Goal: Information Seeking & Learning: Learn about a topic

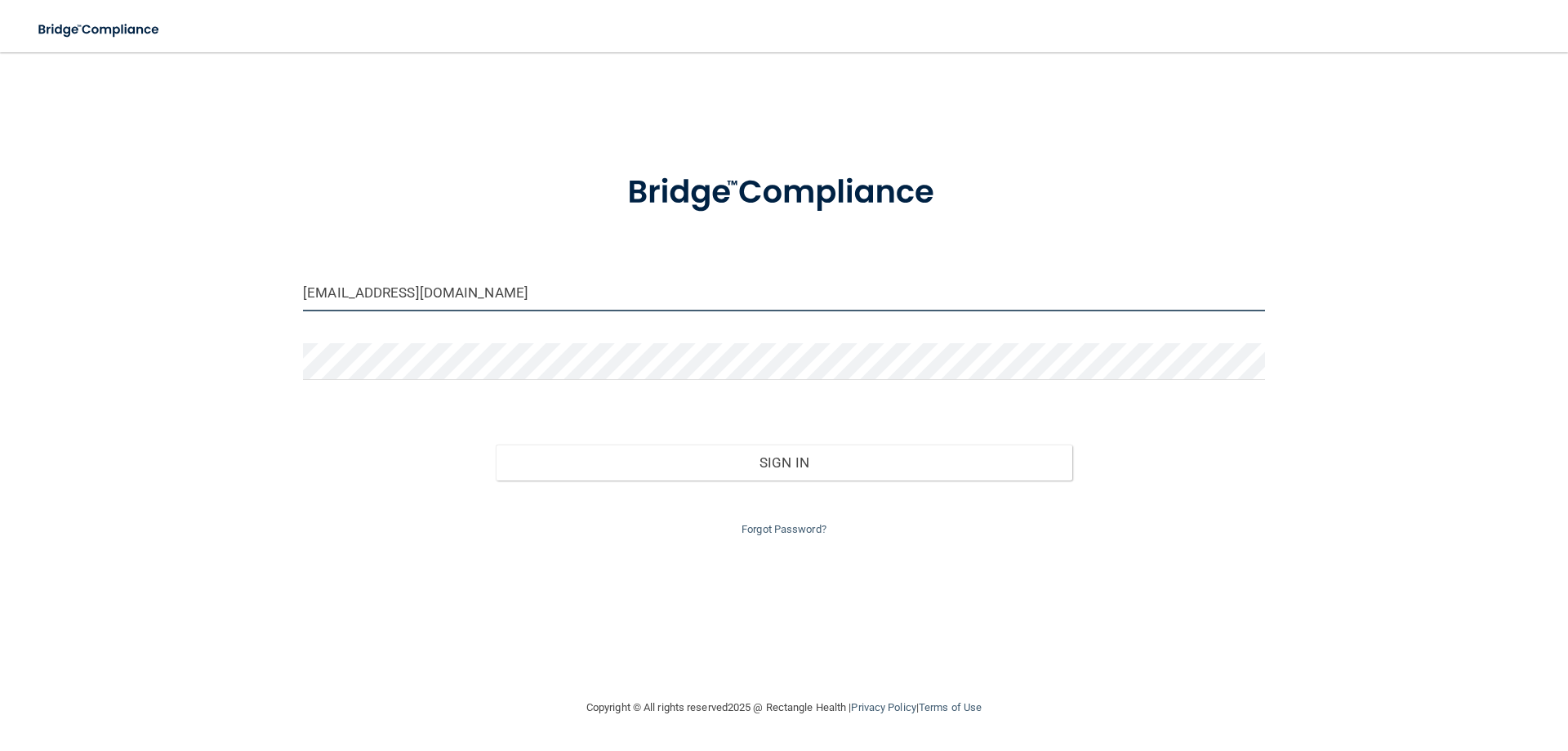
drag, startPoint x: 462, startPoint y: 292, endPoint x: 219, endPoint y: 302, distance: 243.2
click at [219, 303] on div "[EMAIL_ADDRESS][DOMAIN_NAME] Invalid email/password. You don't have permission …" at bounding box center [784, 375] width 1503 height 613
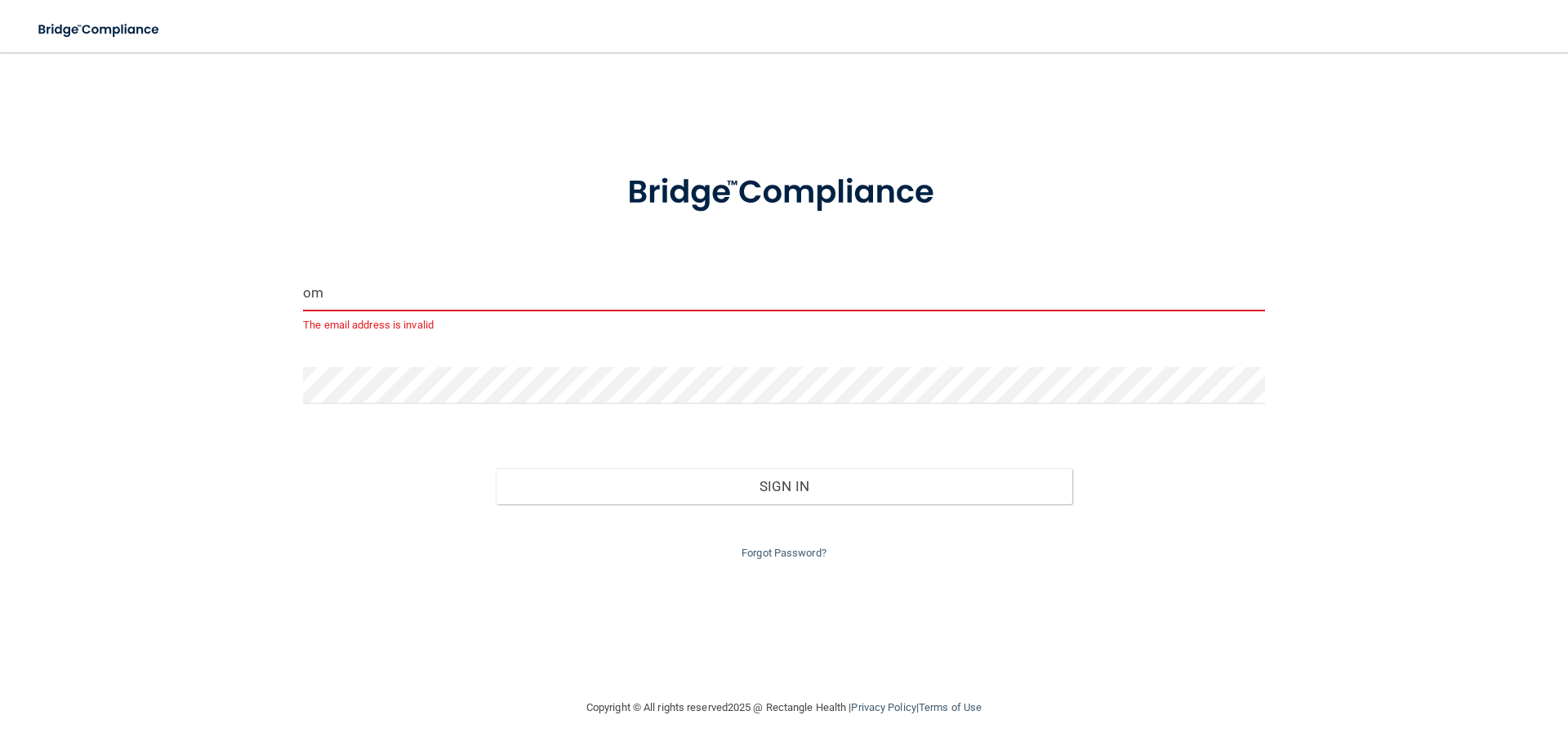
type input "m"
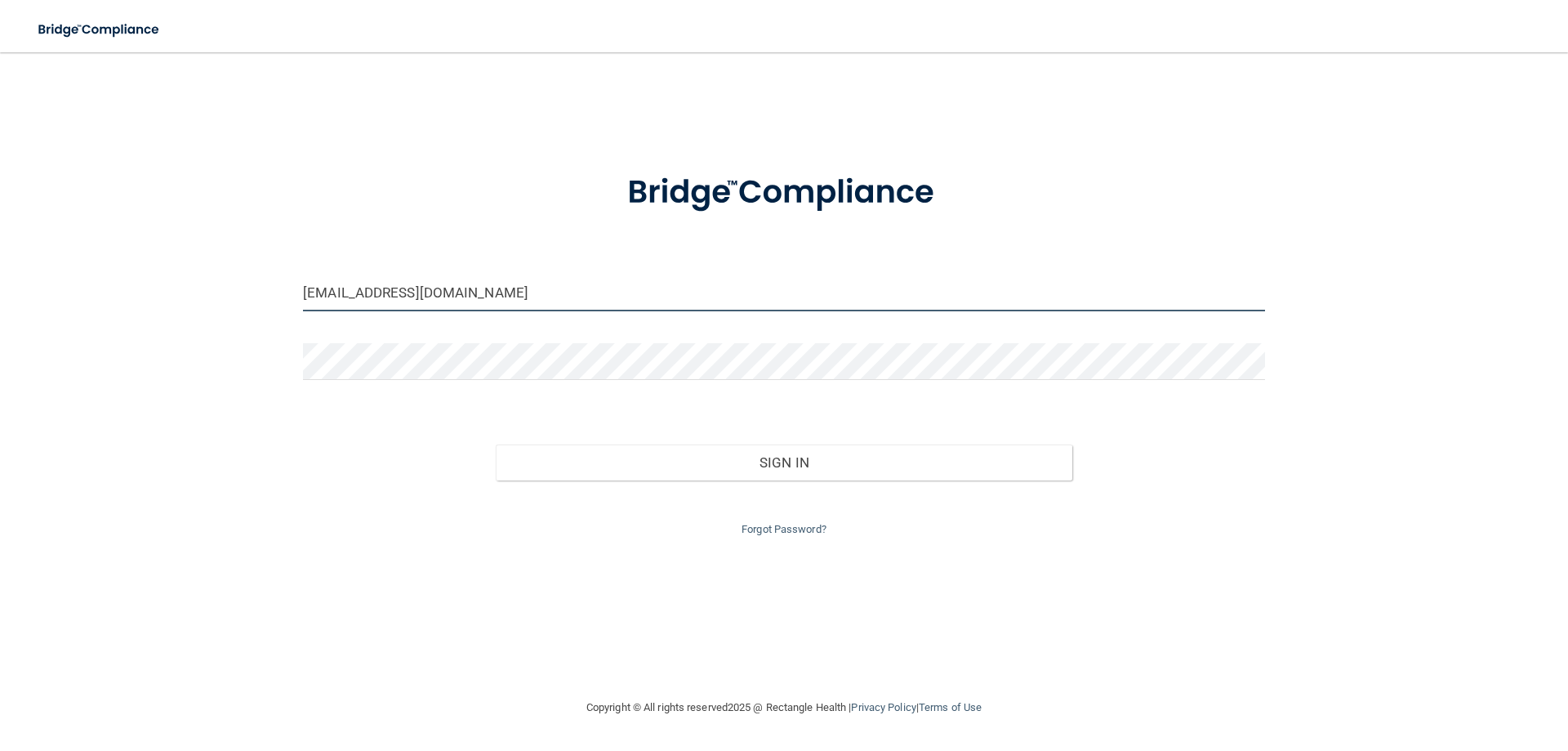
type input "[EMAIL_ADDRESS][DOMAIN_NAME]"
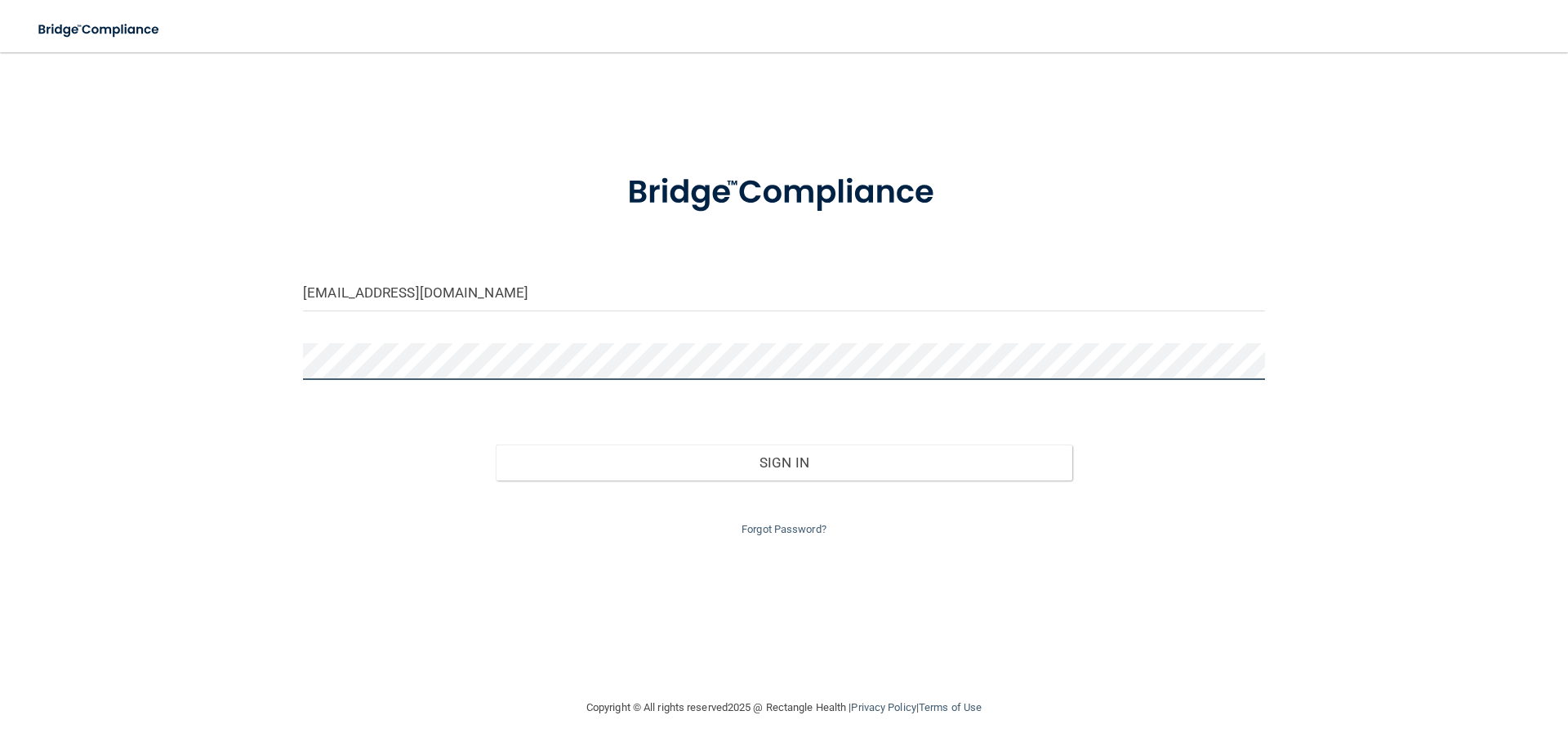
click at [272, 342] on div "[EMAIL_ADDRESS][DOMAIN_NAME] Invalid email/password. You don't have permission …" at bounding box center [784, 375] width 1503 height 613
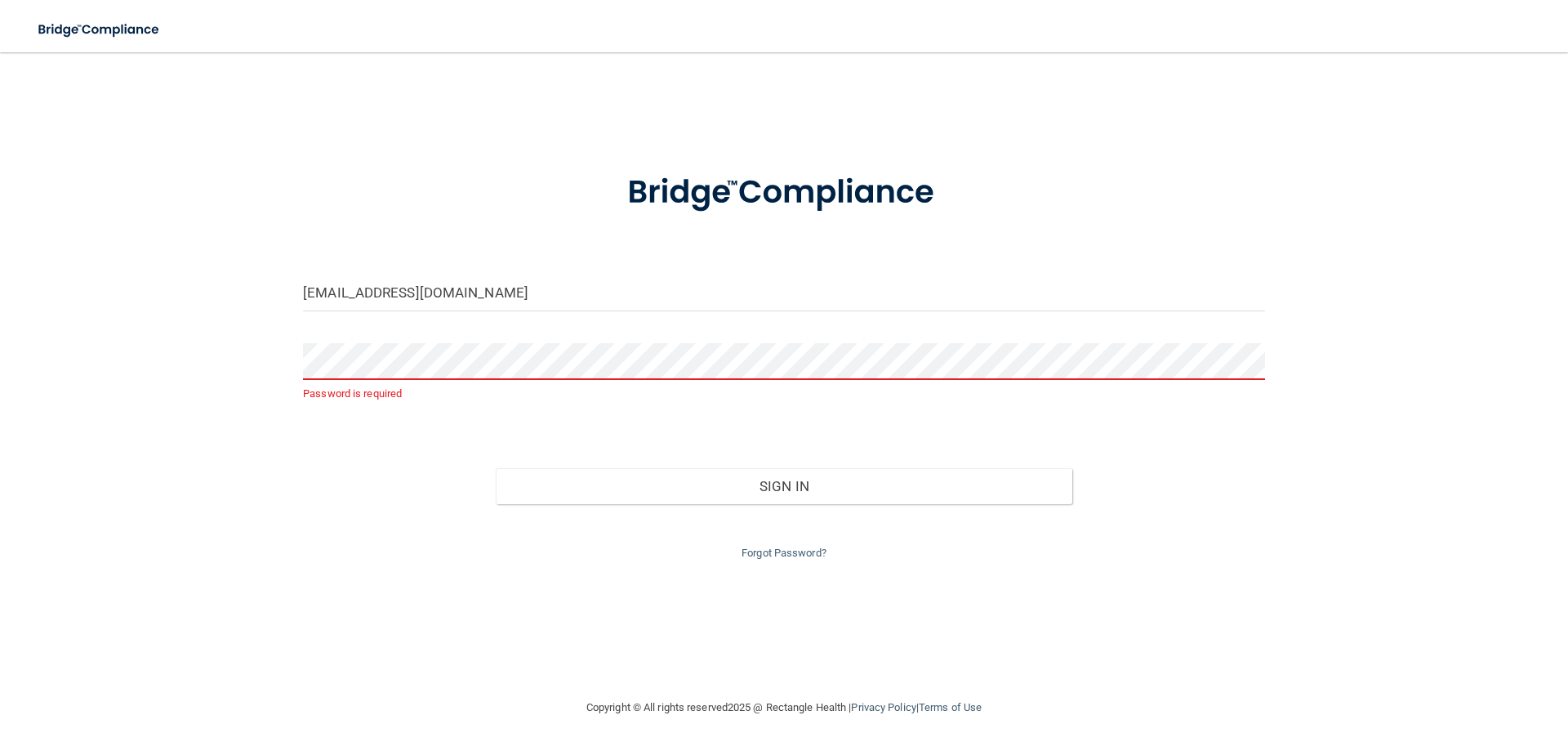
click at [259, 503] on div "[EMAIL_ADDRESS][DOMAIN_NAME] Password is required Invalid email/password. You d…" at bounding box center [784, 375] width 1503 height 613
click at [476, 292] on input "[EMAIL_ADDRESS][DOMAIN_NAME]" at bounding box center [784, 293] width 962 height 36
drag, startPoint x: 476, startPoint y: 292, endPoint x: 302, endPoint y: 289, distance: 174.0
click at [302, 289] on div "[EMAIL_ADDRESS][DOMAIN_NAME]" at bounding box center [784, 299] width 986 height 49
click at [783, 549] on link "Forgot Password?" at bounding box center [784, 552] width 84 height 12
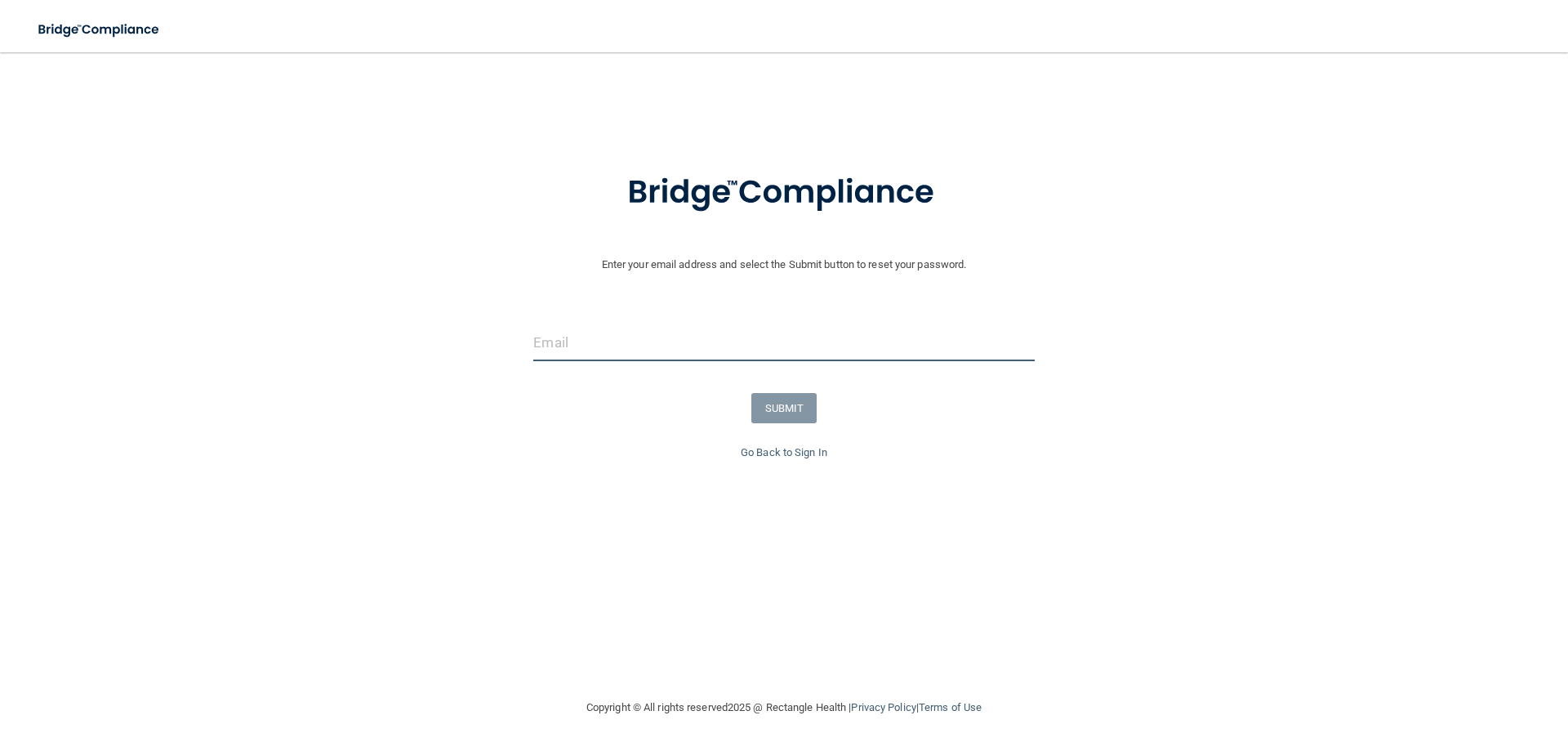
click at [537, 343] on input "email" at bounding box center [783, 343] width 500 height 36
type input "[EMAIL_ADDRESS][DOMAIN_NAME]"
click at [793, 399] on button "SUBMIT" at bounding box center [784, 407] width 66 height 30
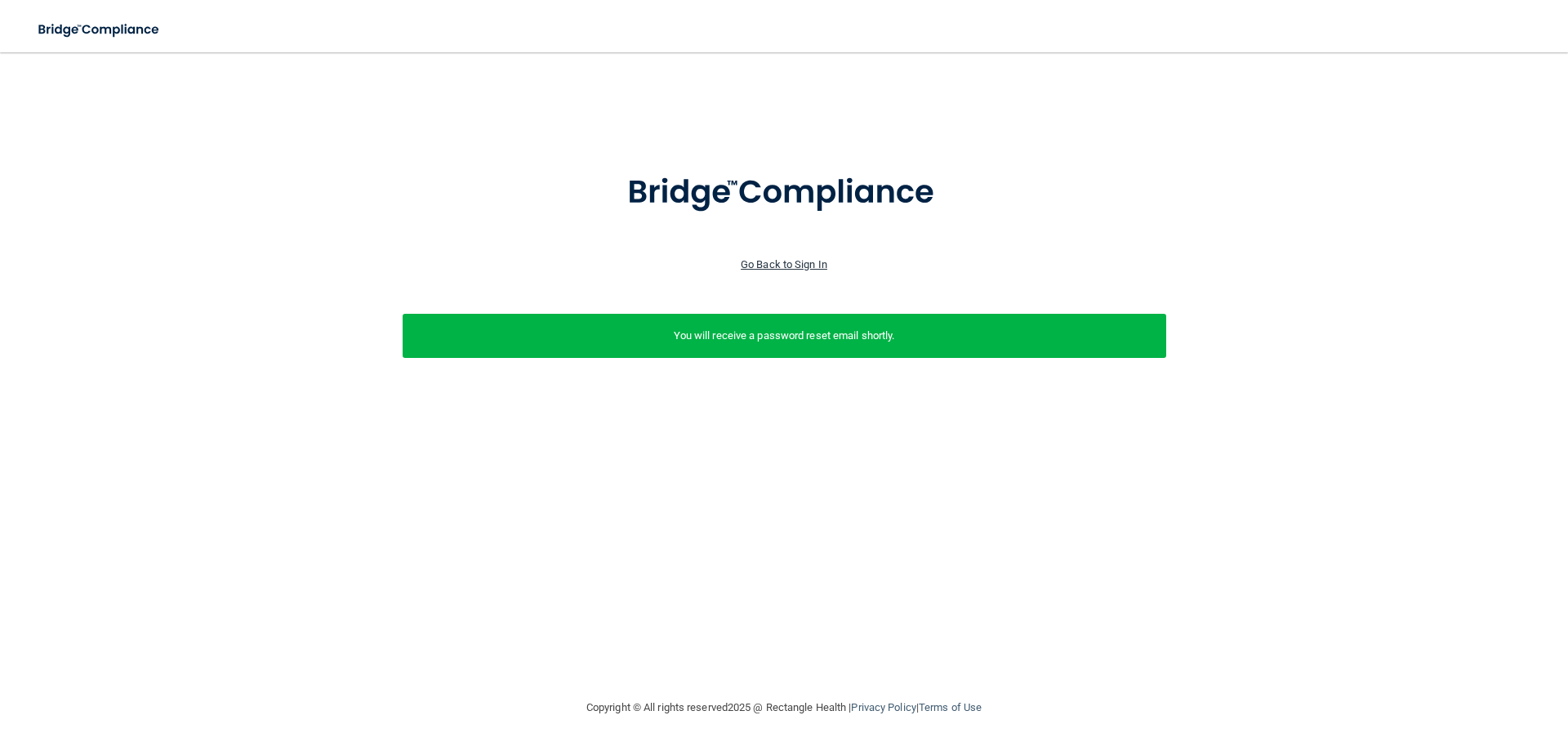
click at [762, 258] on link "Go Back to Sign In" at bounding box center [784, 264] width 86 height 12
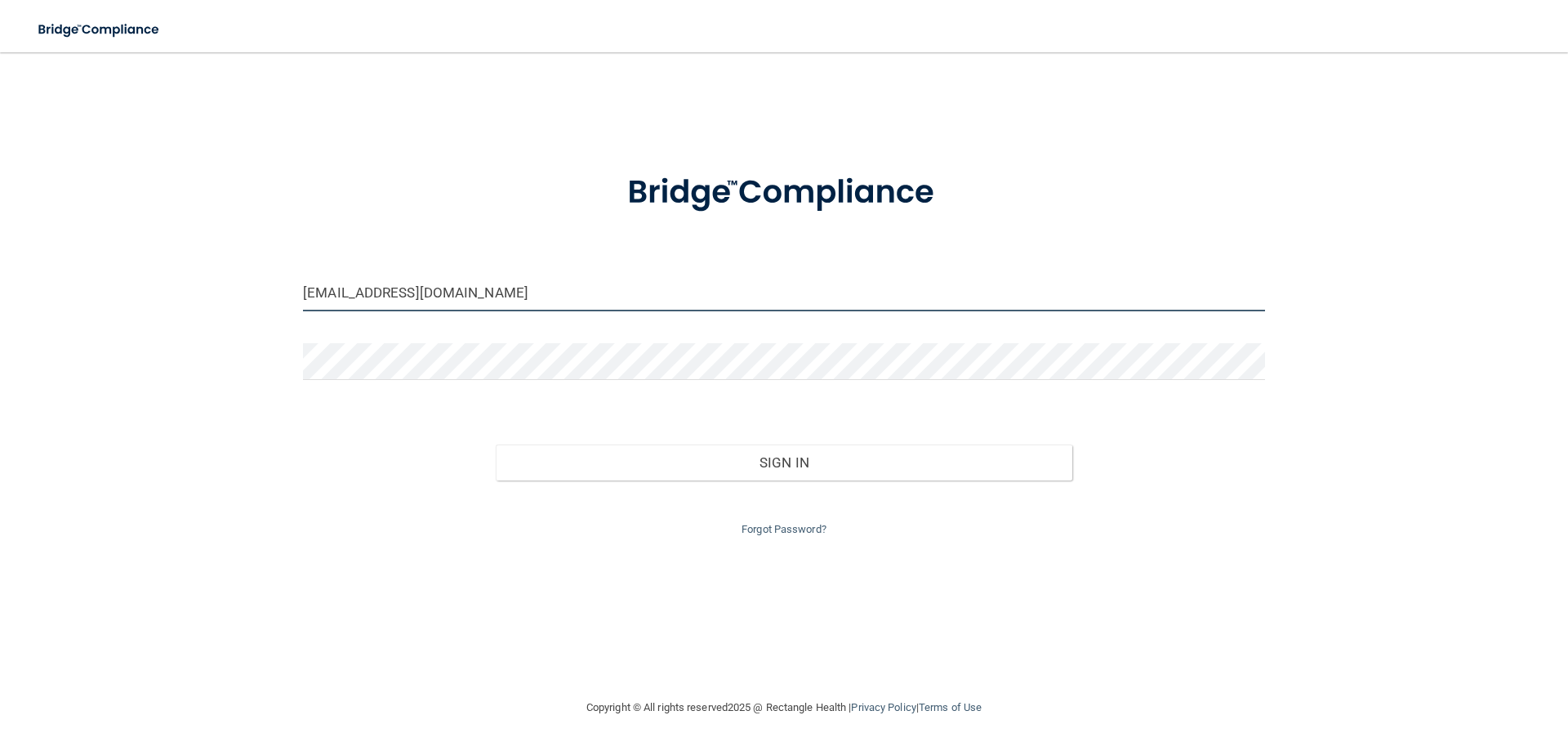
drag, startPoint x: 508, startPoint y: 293, endPoint x: 181, endPoint y: 254, distance: 329.3
click at [181, 254] on div "[EMAIL_ADDRESS][DOMAIN_NAME] Invalid email/password. You don't have permission …" at bounding box center [784, 375] width 1503 height 613
type input "[EMAIL_ADDRESS][DOMAIN_NAME]"
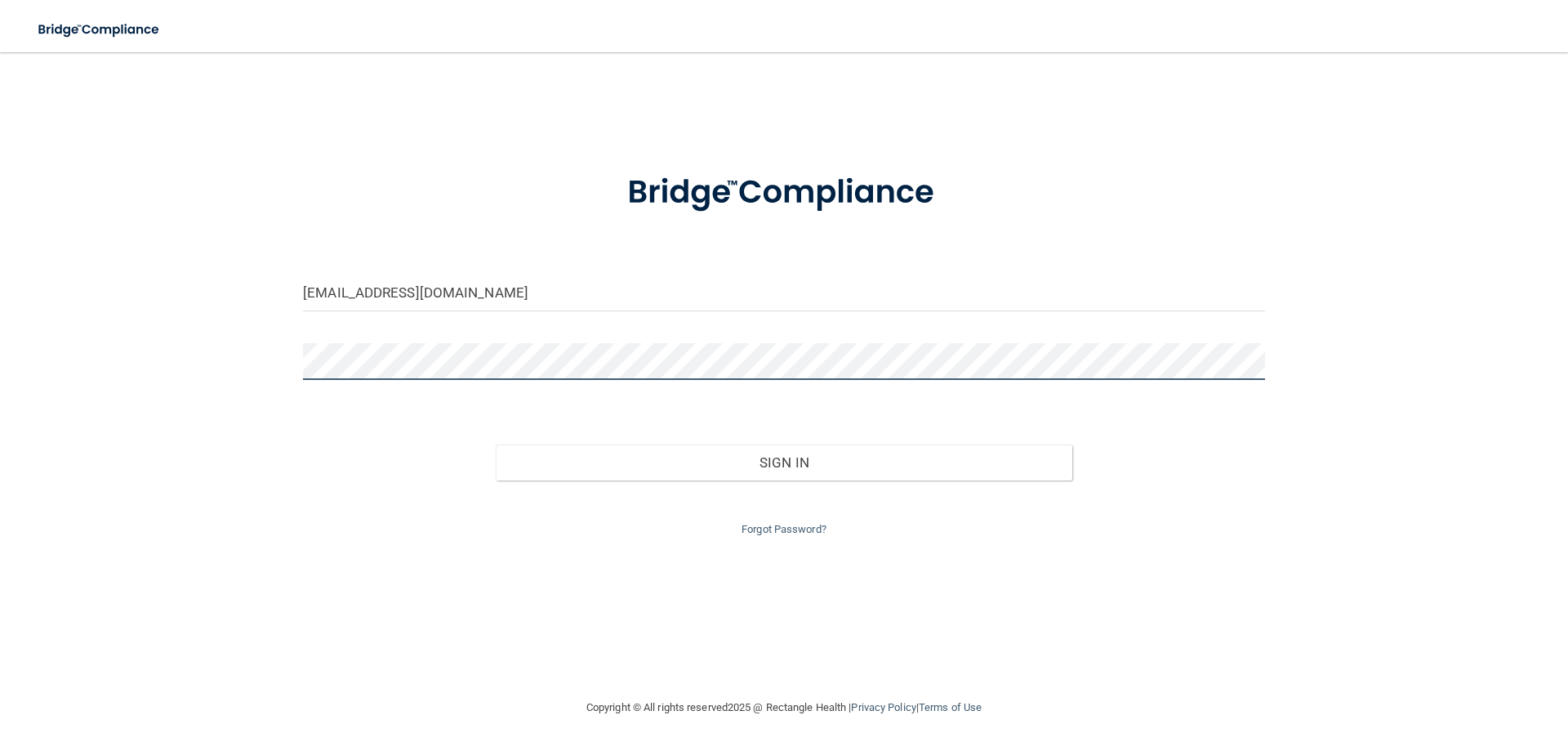
click at [245, 366] on div "[EMAIL_ADDRESS][DOMAIN_NAME] Invalid email/password. You don't have permission …" at bounding box center [784, 375] width 1503 height 613
click at [770, 531] on link "Forgot Password?" at bounding box center [784, 528] width 84 height 12
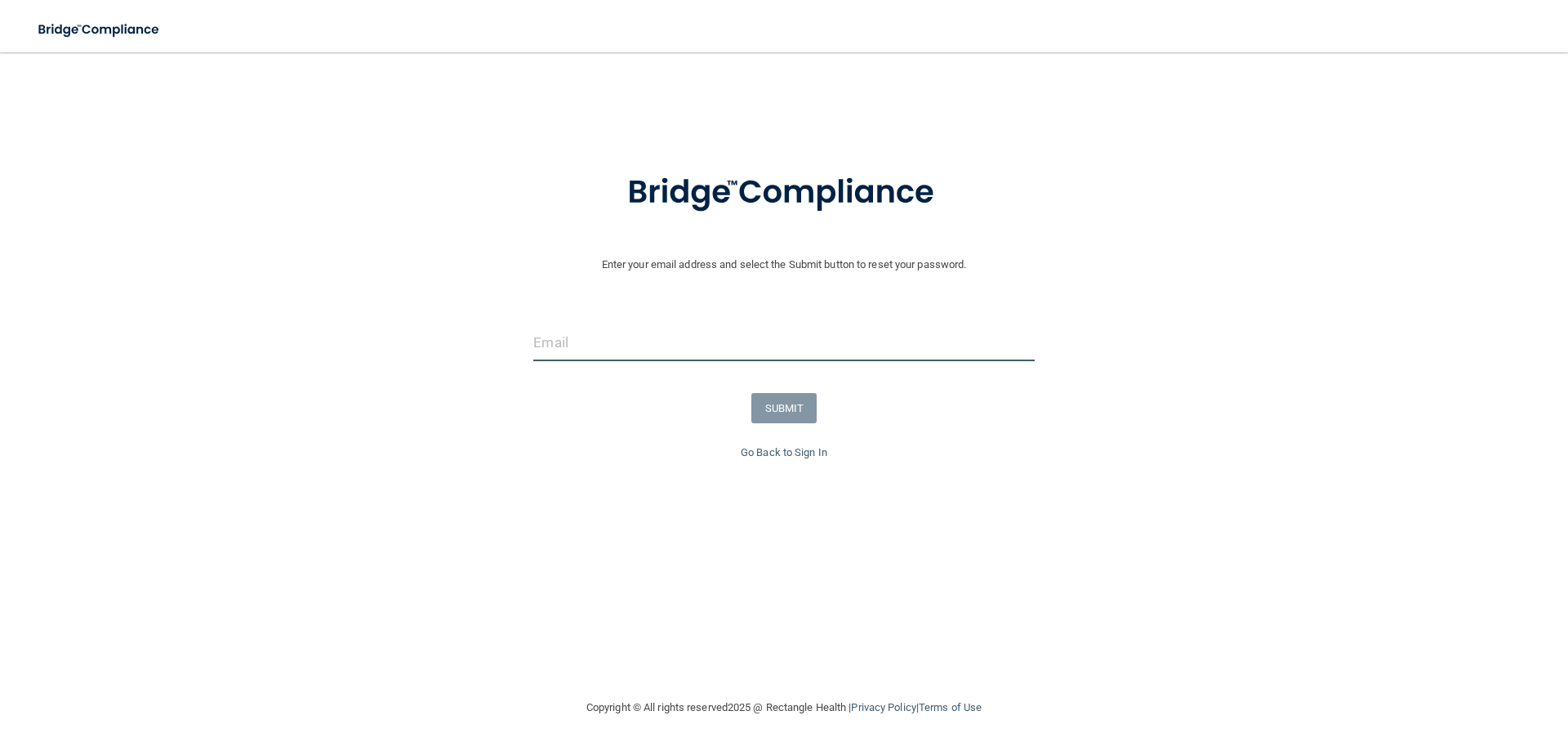
click at [573, 352] on input "email" at bounding box center [783, 343] width 500 height 36
type input "[EMAIL_ADDRESS][DOMAIN_NAME]"
click at [789, 404] on button "SUBMIT" at bounding box center [784, 407] width 66 height 30
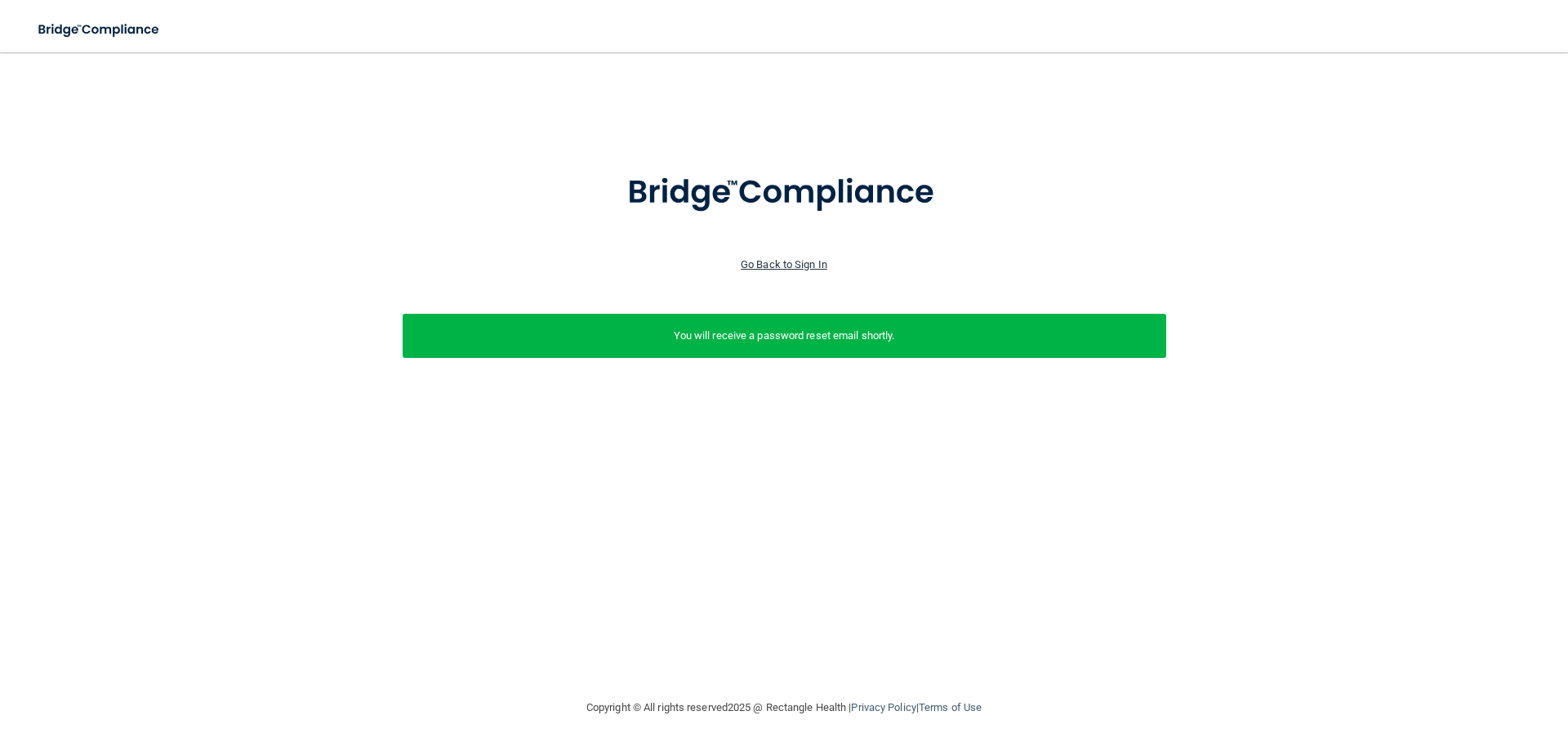
click at [756, 267] on link "Go Back to Sign In" at bounding box center [784, 264] width 86 height 12
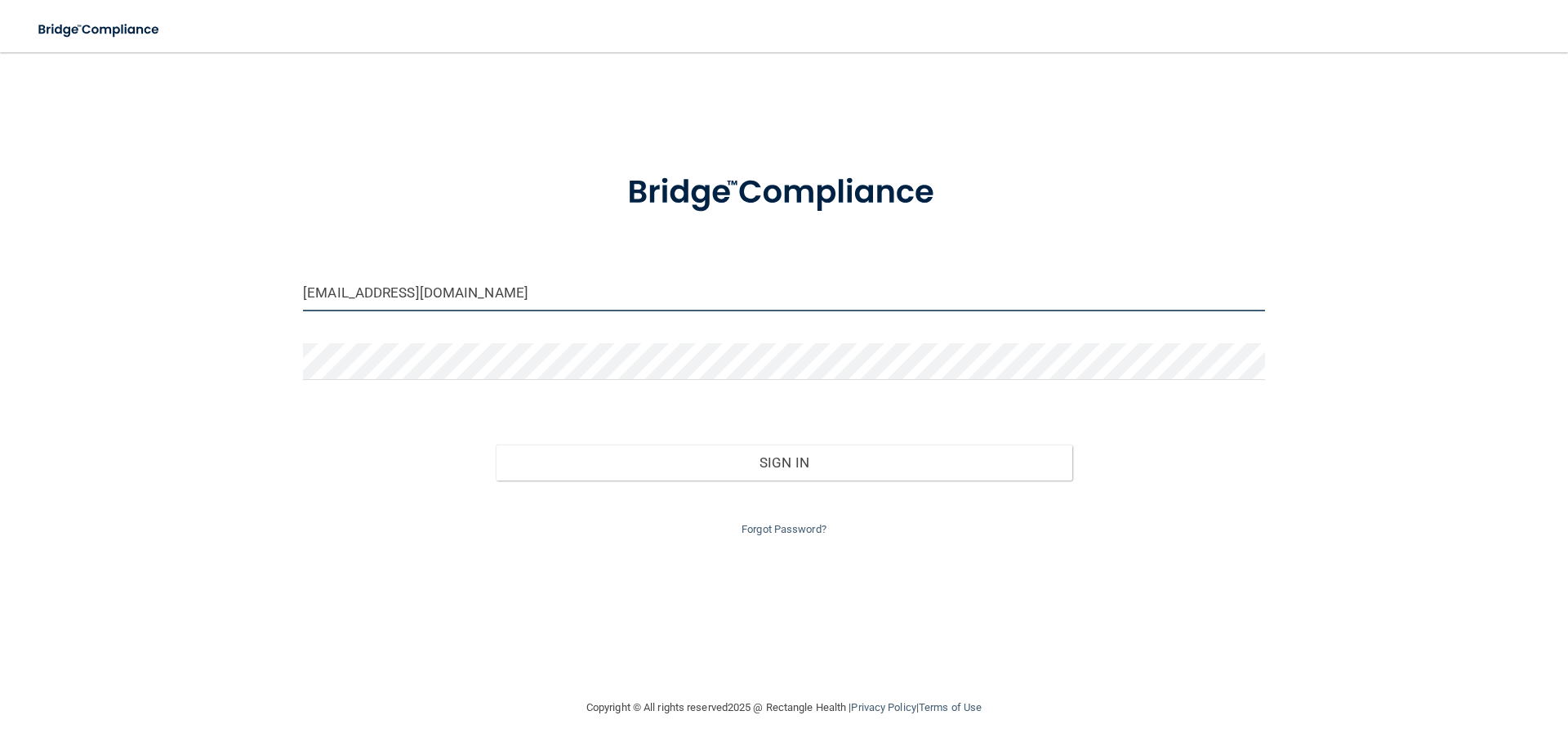
drag, startPoint x: 491, startPoint y: 289, endPoint x: 0, endPoint y: 233, distance: 494.2
click at [0, 234] on main "[EMAIL_ADDRESS][DOMAIN_NAME] Invalid email/password. You don't have permission …" at bounding box center [784, 400] width 1568 height 698
type input "[EMAIL_ADDRESS][DOMAIN_NAME]"
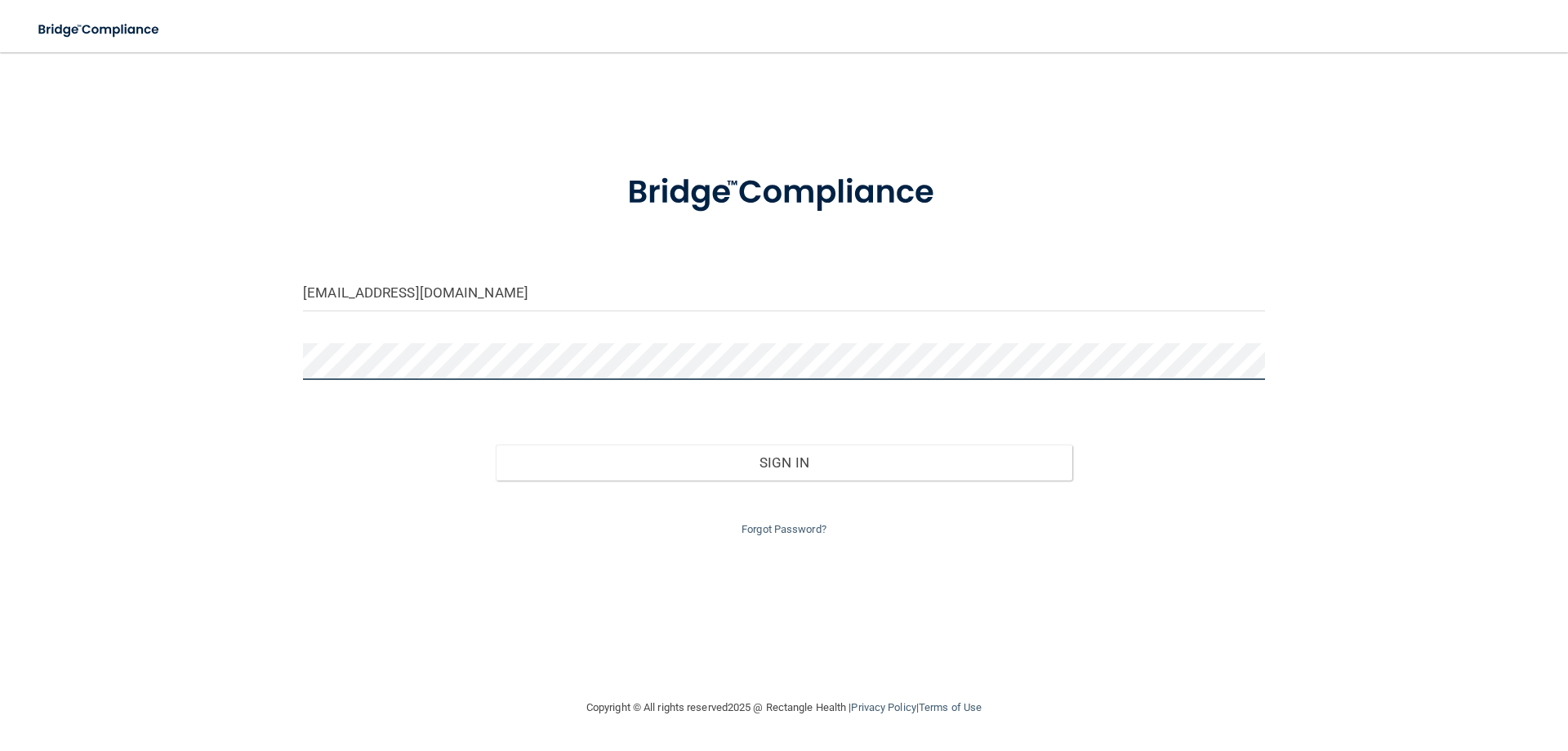
click at [239, 349] on div "[EMAIL_ADDRESS][DOMAIN_NAME] Invalid email/password. You don't have permission …" at bounding box center [784, 375] width 1503 height 613
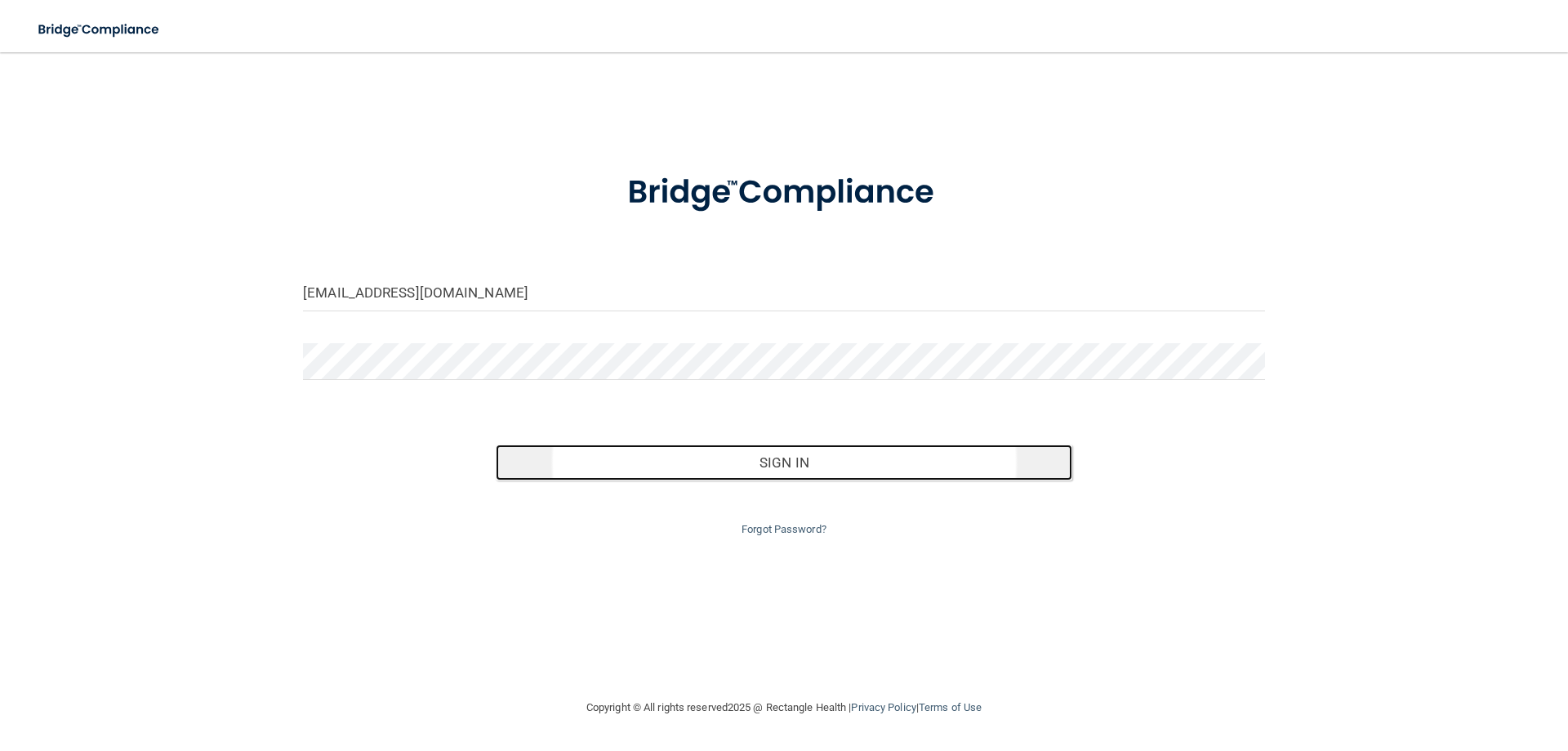
click at [777, 462] on button "Sign In" at bounding box center [784, 462] width 577 height 36
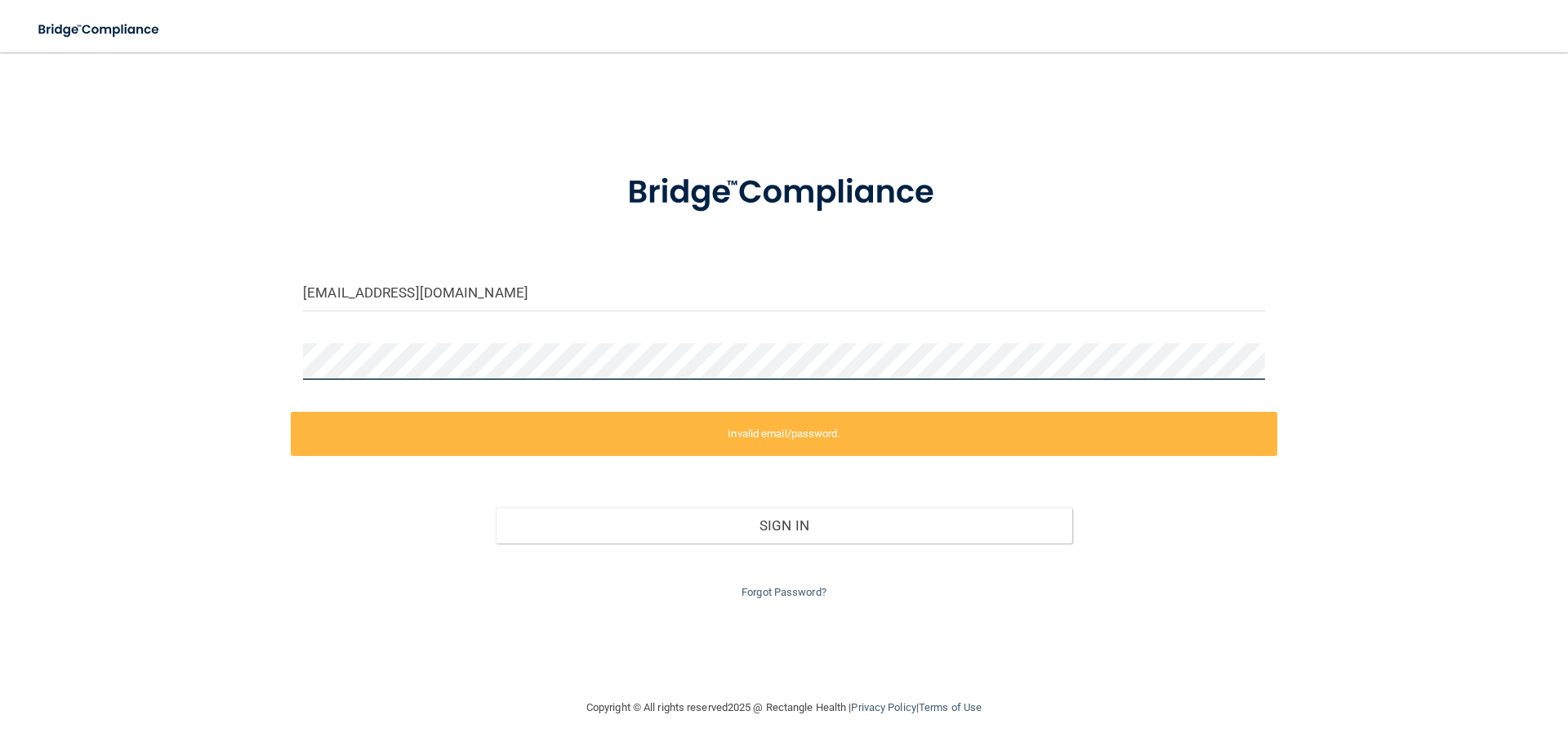
click at [257, 359] on div "[EMAIL_ADDRESS][DOMAIN_NAME] Invalid email/password. You don't have permission …" at bounding box center [784, 375] width 1503 height 613
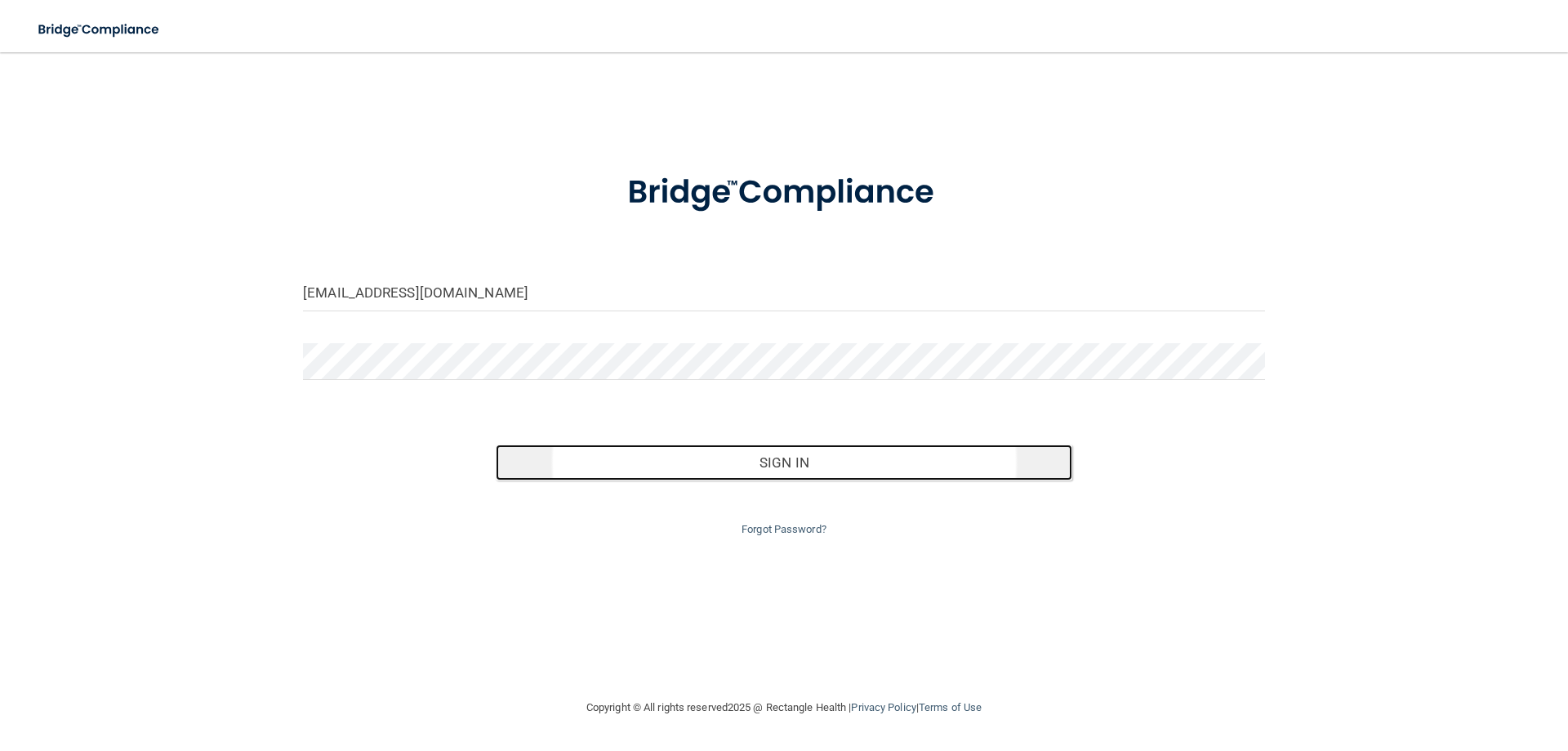
click at [781, 464] on button "Sign In" at bounding box center [784, 462] width 577 height 36
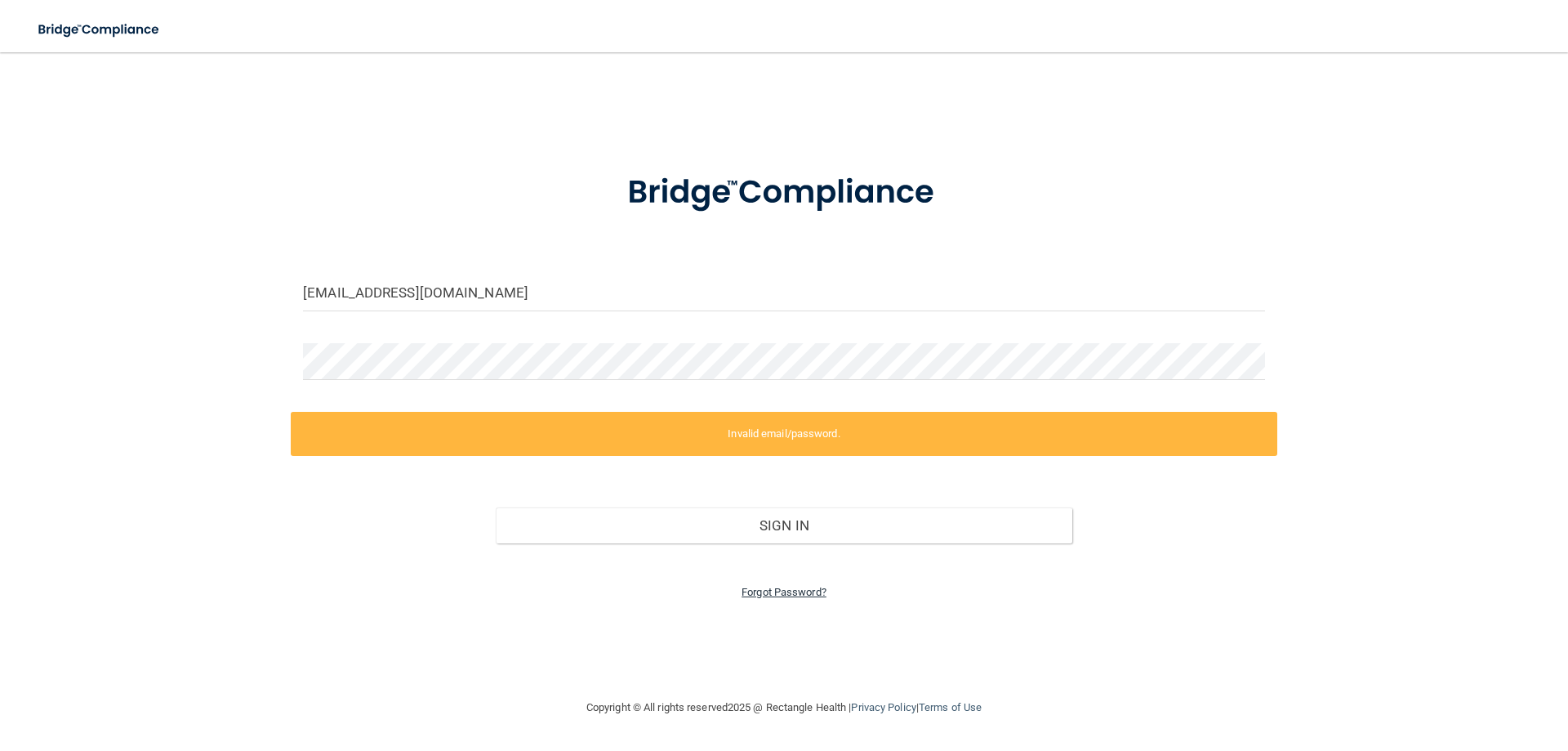
click at [763, 594] on link "Forgot Password?" at bounding box center [784, 592] width 84 height 12
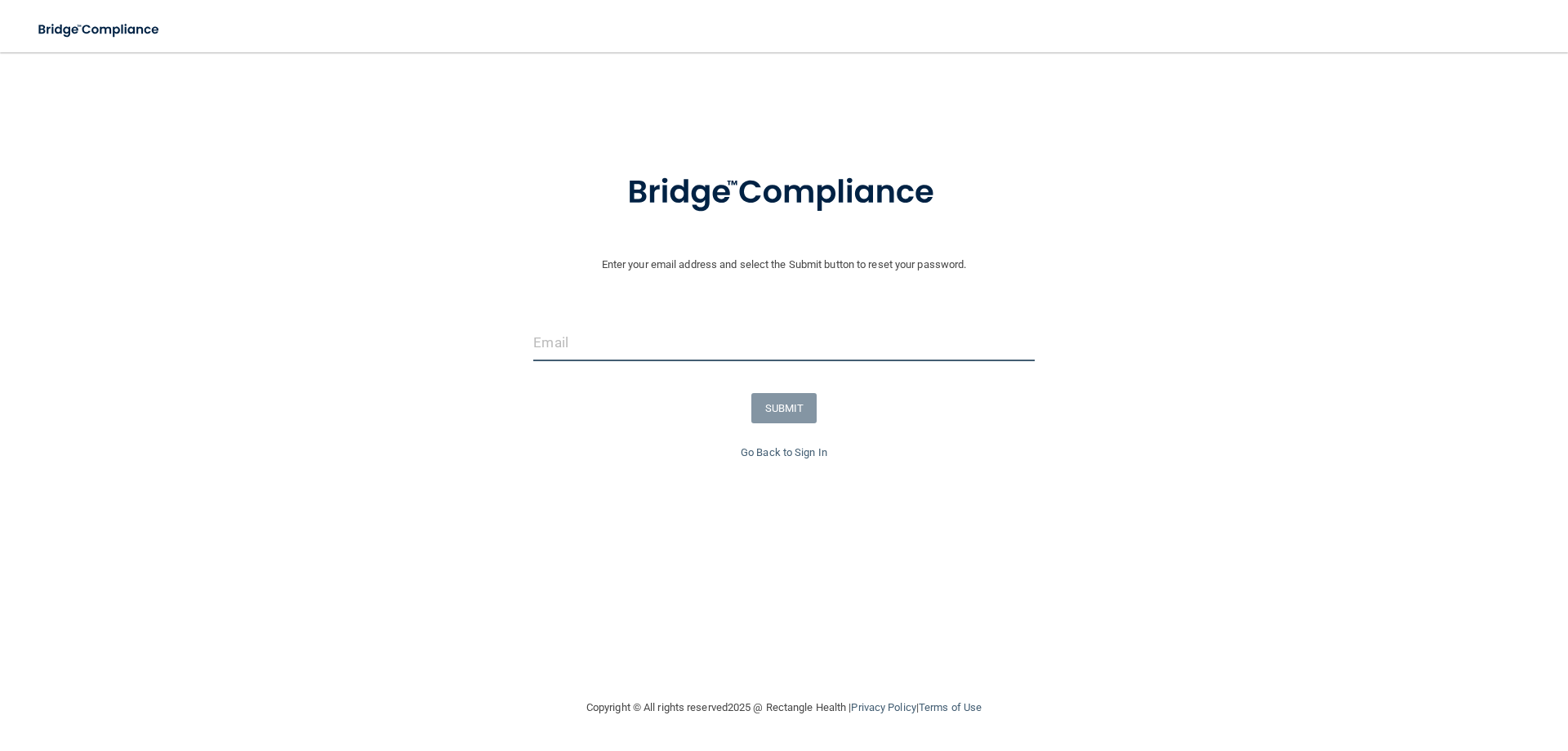
click at [577, 345] on input "email" at bounding box center [783, 343] width 500 height 36
type input "[EMAIL_ADDRESS][DOMAIN_NAME]"
click at [792, 408] on button "SUBMIT" at bounding box center [784, 407] width 66 height 30
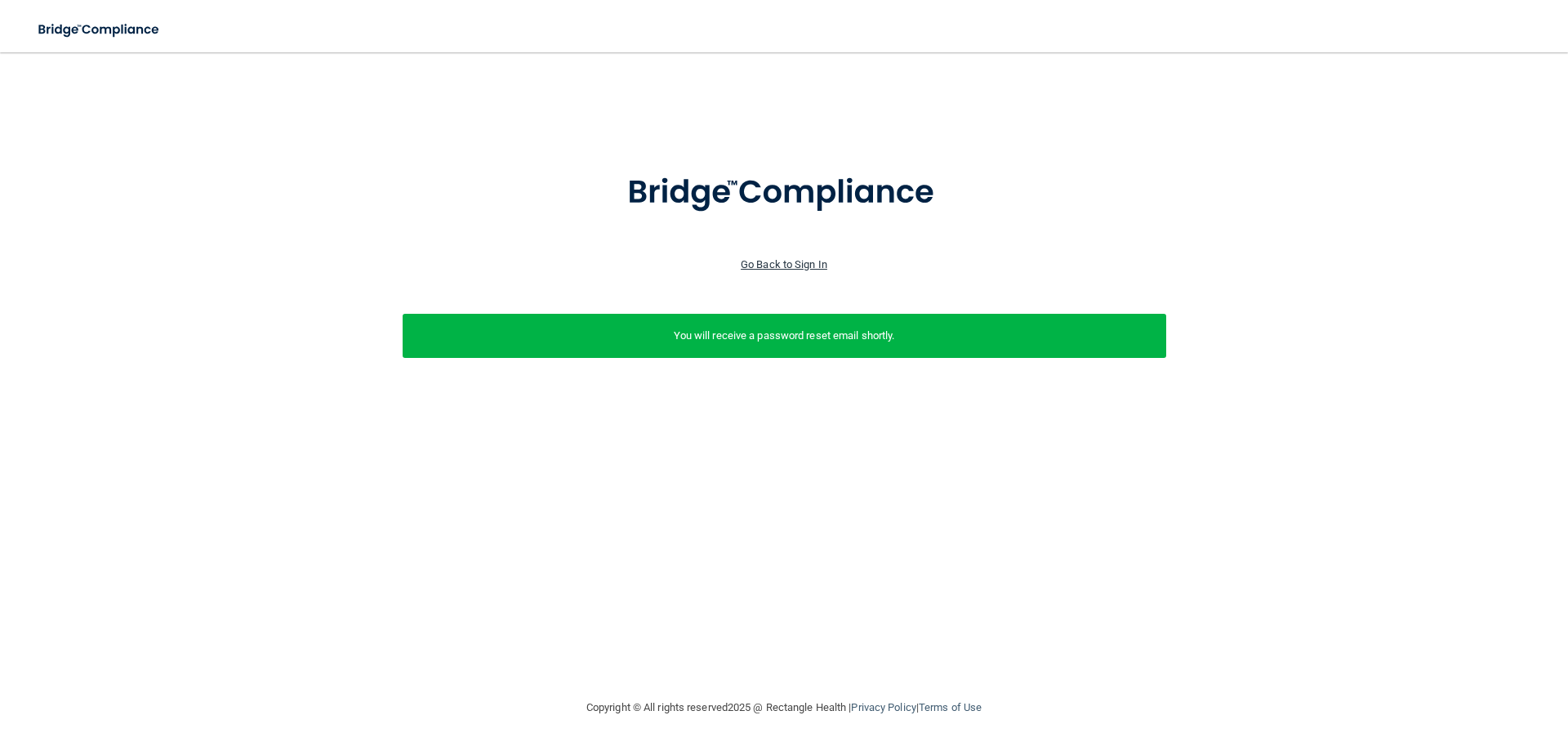
click at [788, 265] on link "Go Back to Sign In" at bounding box center [784, 264] width 86 height 12
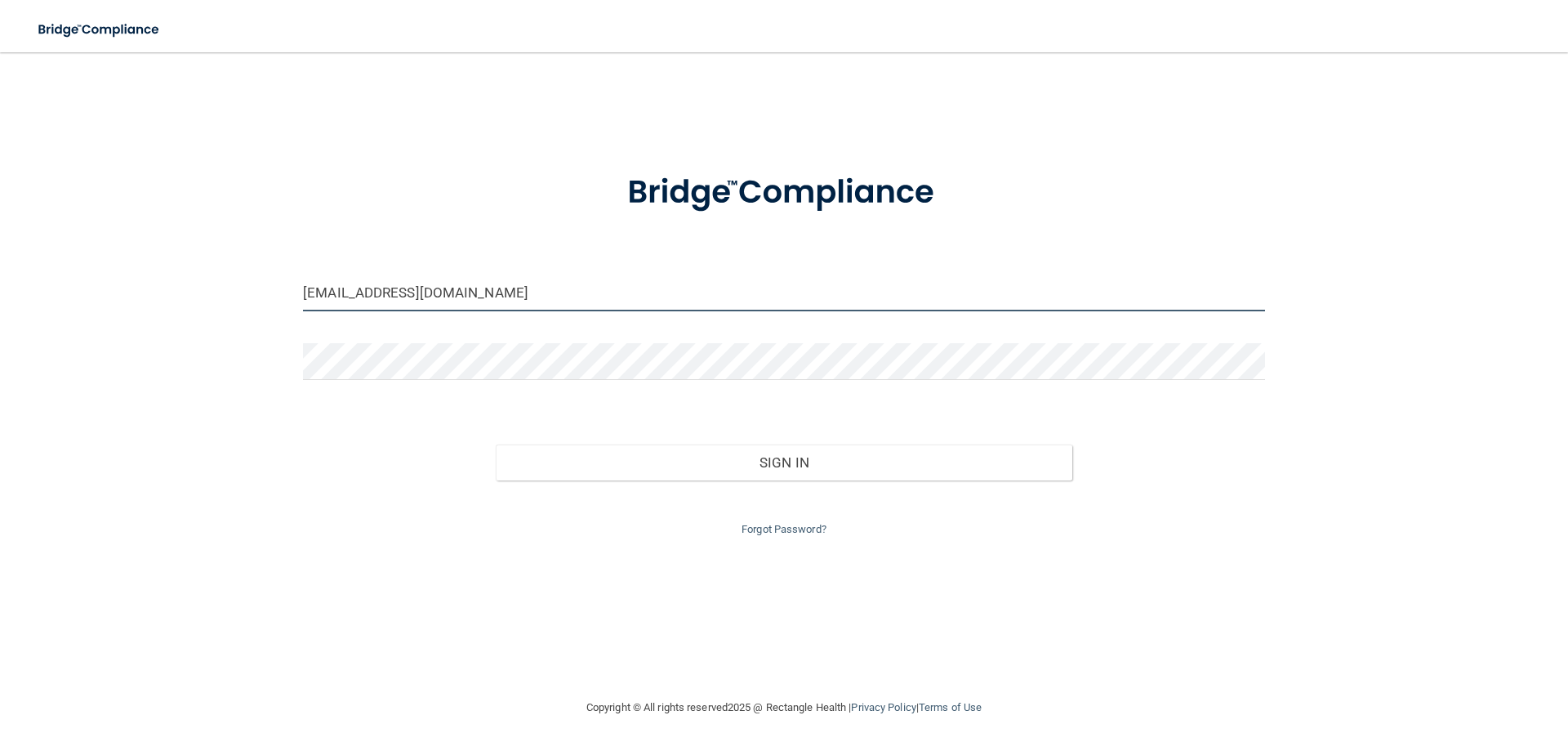
drag, startPoint x: 480, startPoint y: 284, endPoint x: 102, endPoint y: 286, distance: 378.0
click at [102, 286] on div "[EMAIL_ADDRESS][DOMAIN_NAME] Invalid email/password. You don't have permission …" at bounding box center [784, 375] width 1503 height 613
type input "[EMAIL_ADDRESS][DOMAIN_NAME]"
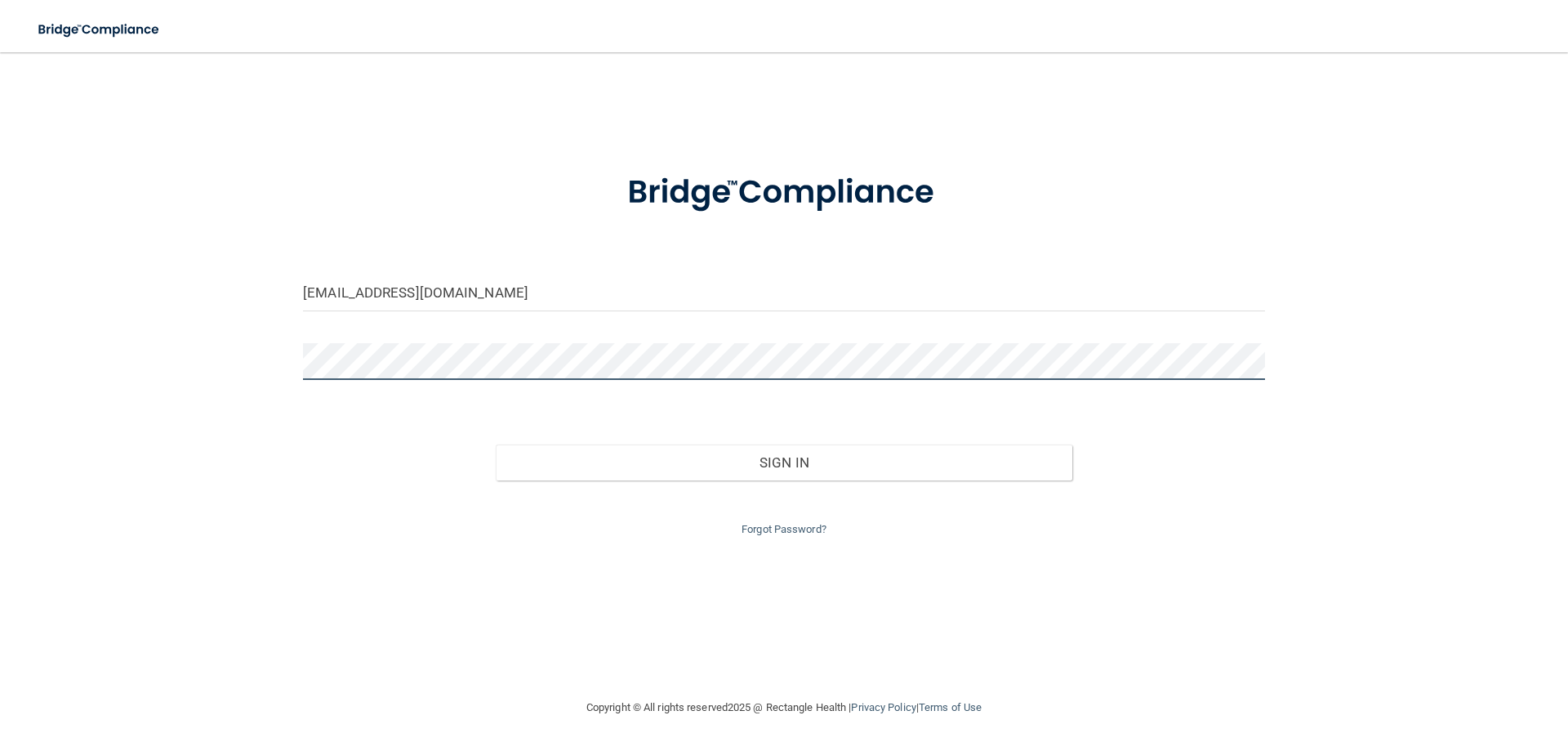
click at [253, 374] on div "[EMAIL_ADDRESS][DOMAIN_NAME] Invalid email/password. You don't have permission …" at bounding box center [784, 375] width 1503 height 613
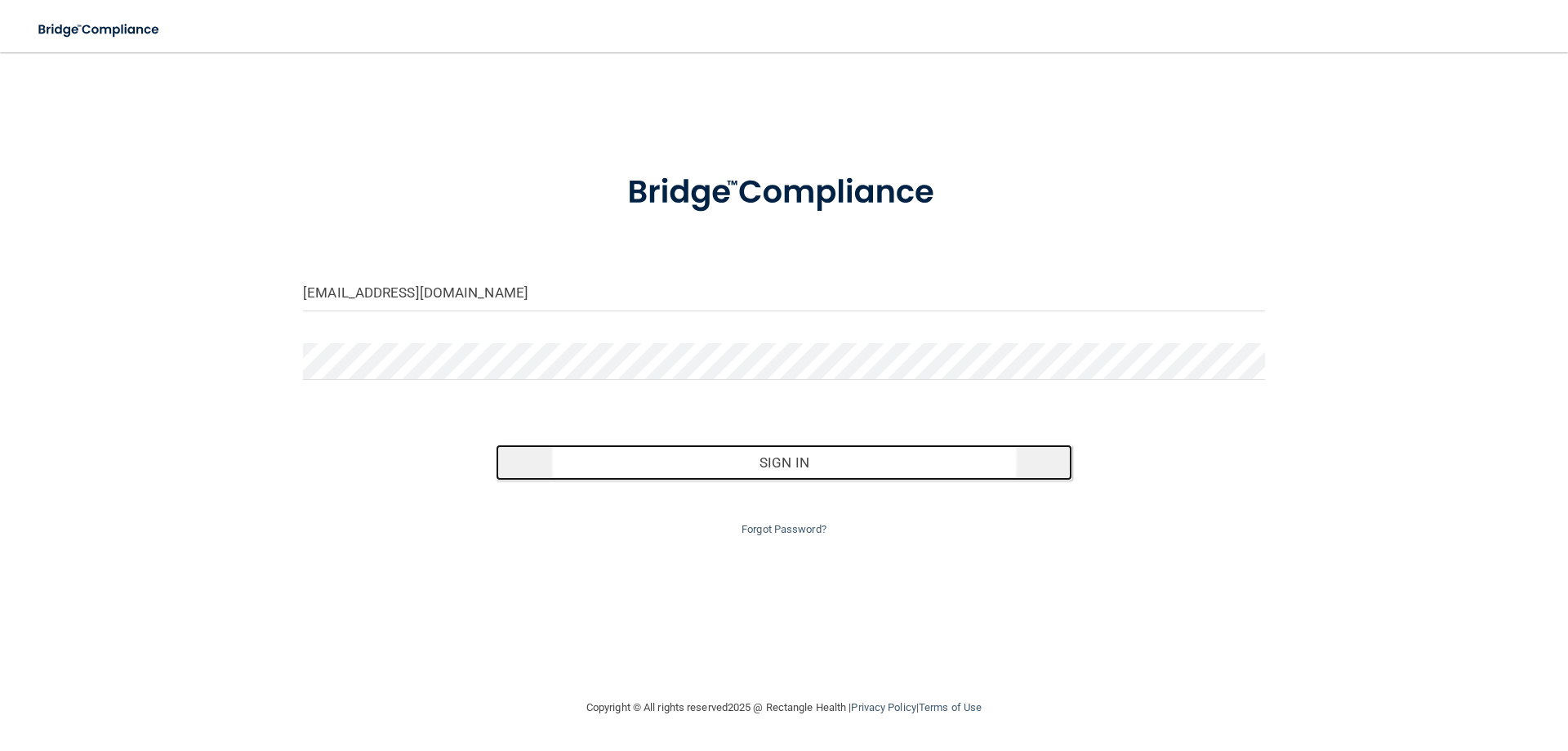
click at [784, 458] on button "Sign In" at bounding box center [784, 462] width 577 height 36
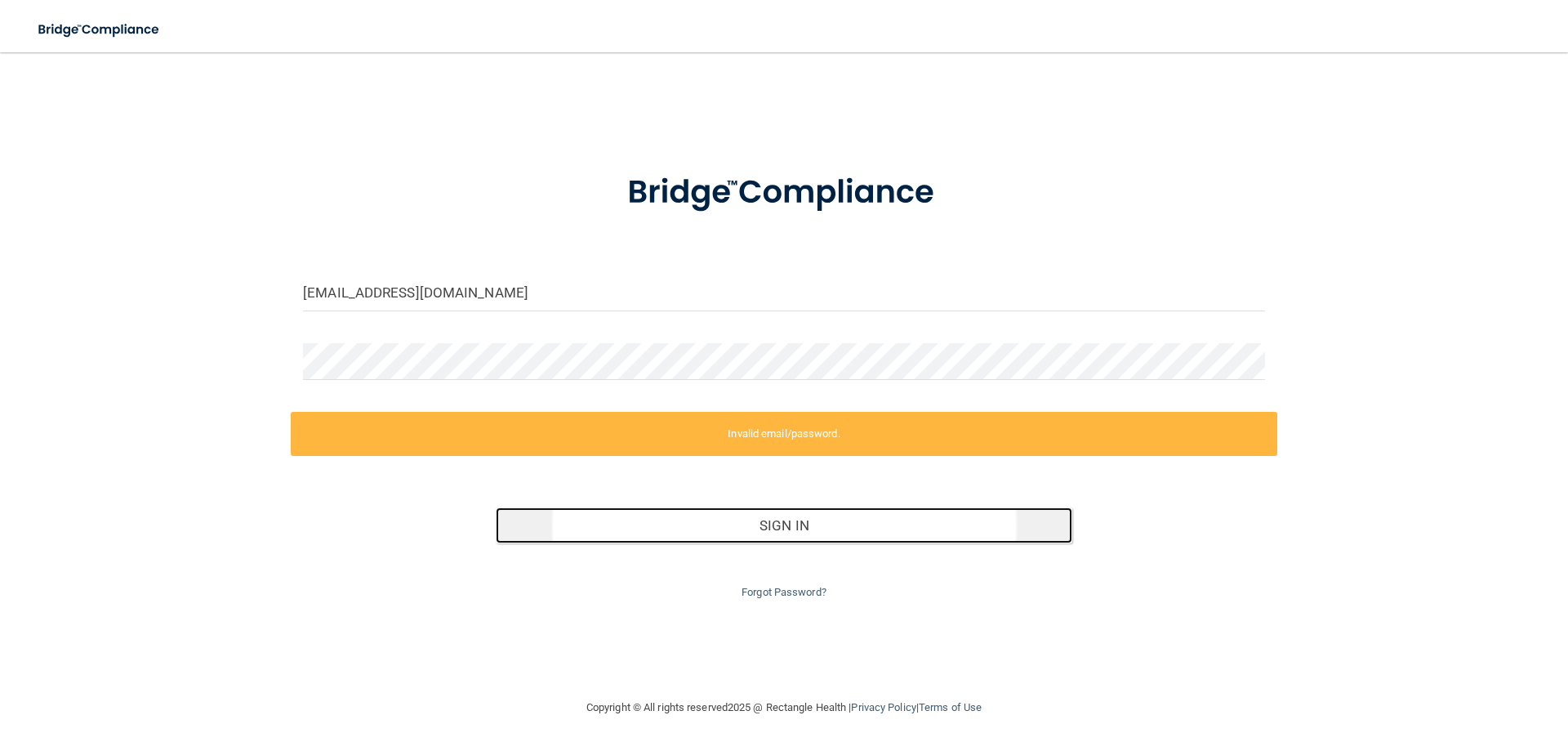
click at [760, 524] on button "Sign In" at bounding box center [784, 524] width 577 height 36
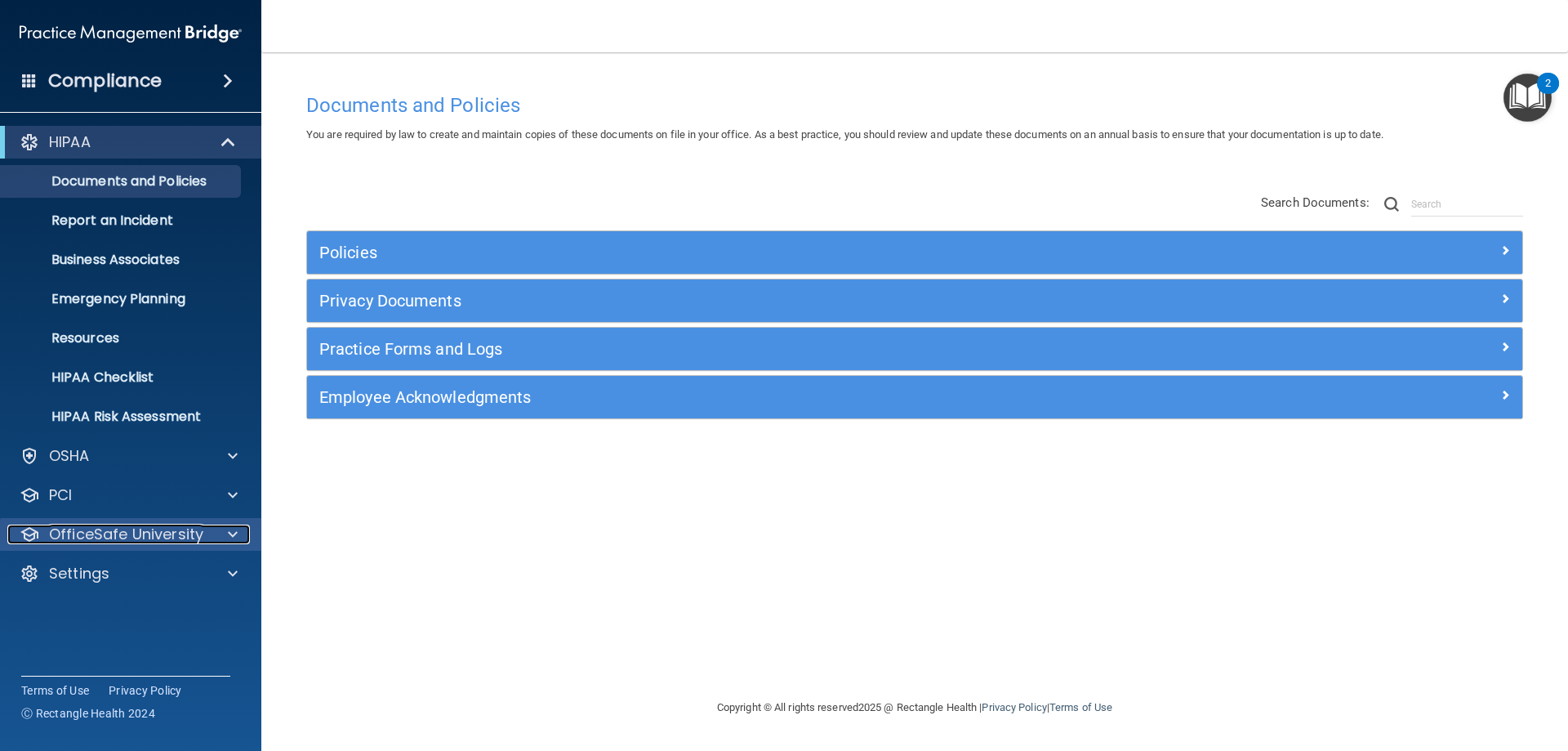
click at [115, 535] on p "OfficeSafe University" at bounding box center [126, 534] width 155 height 19
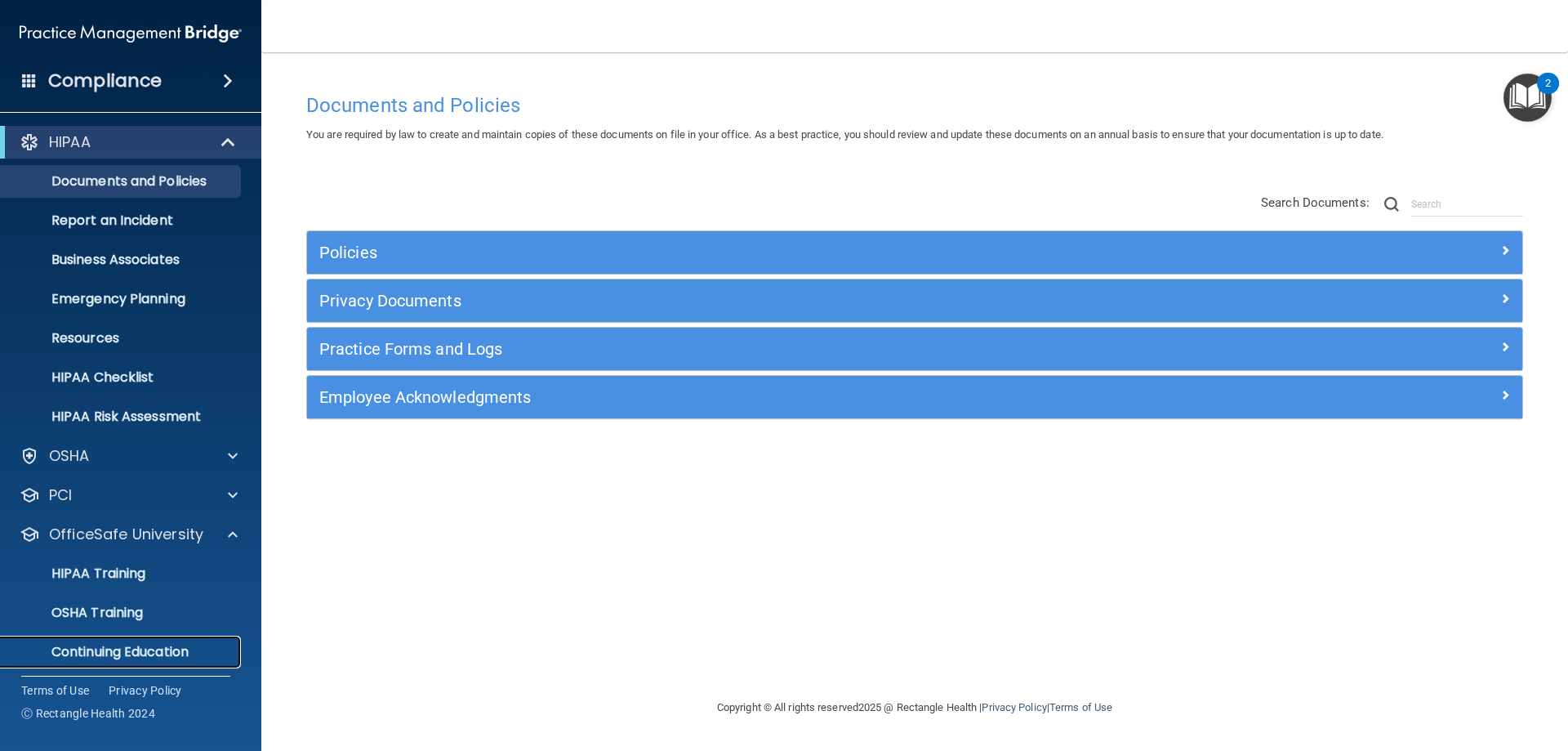
click at [113, 646] on p "Continuing Education" at bounding box center [122, 651] width 223 height 16
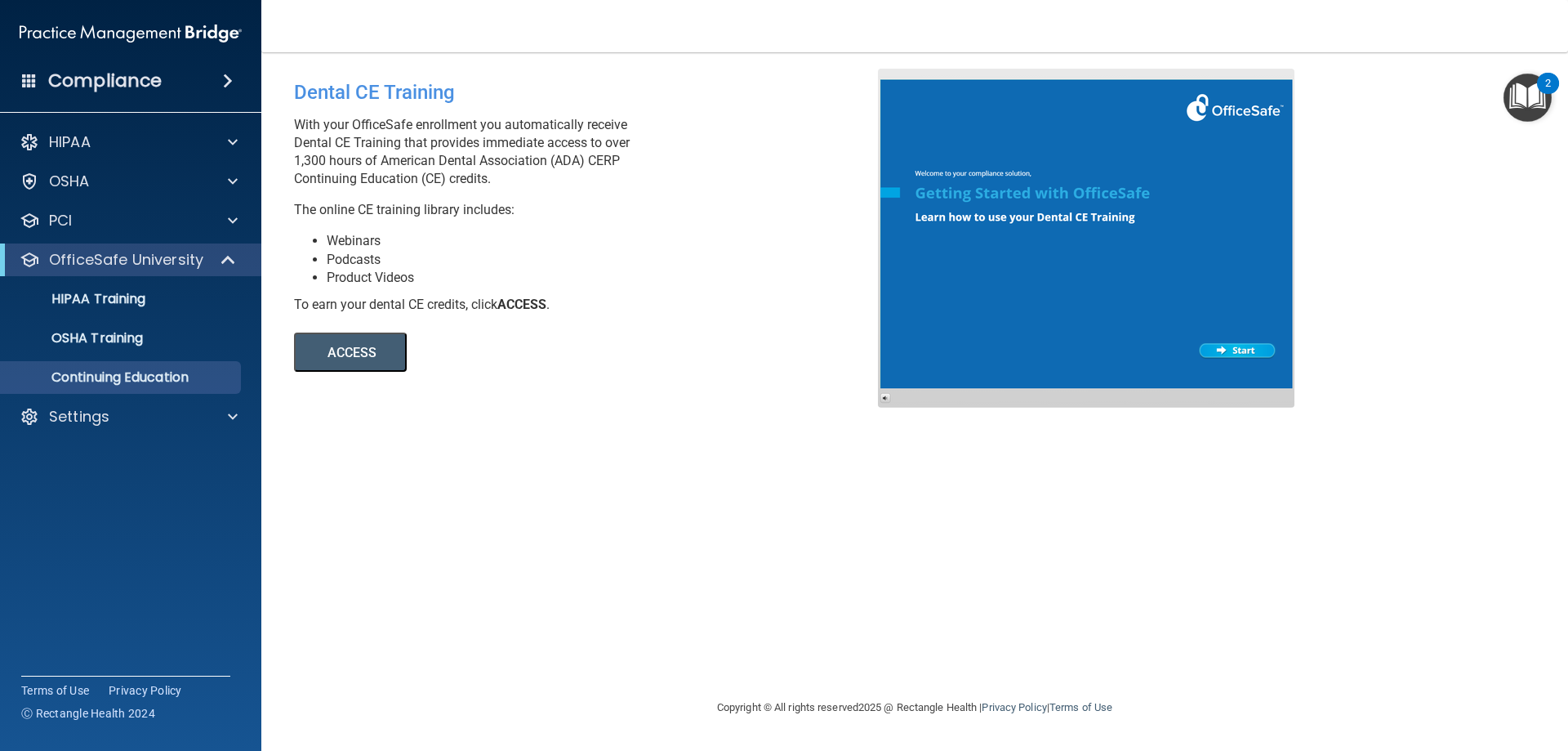
click at [339, 350] on button "ACCESS" at bounding box center [350, 351] width 112 height 39
